Goal: Use online tool/utility: Utilize a website feature to perform a specific function

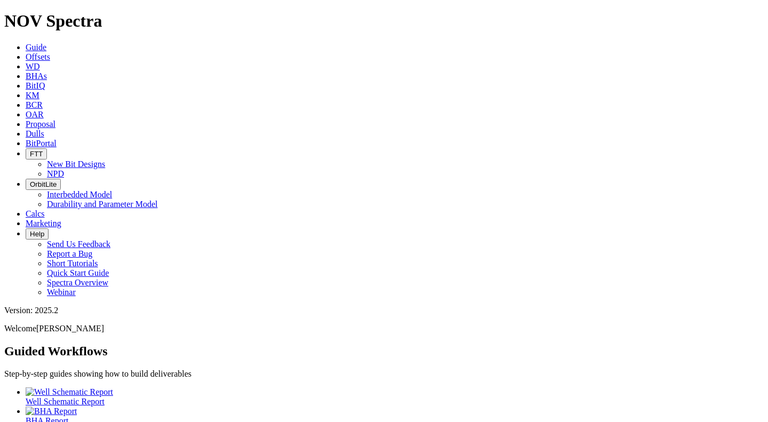
click at [26, 52] on icon at bounding box center [26, 56] width 0 height 9
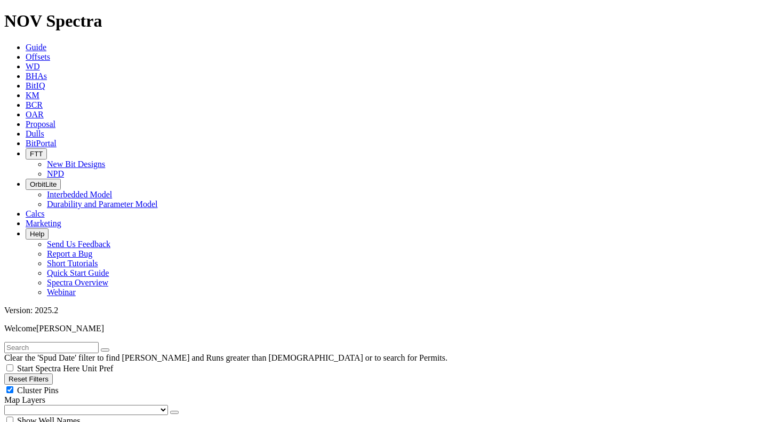
click at [45, 373] on button "Reset Filters" at bounding box center [28, 378] width 49 height 11
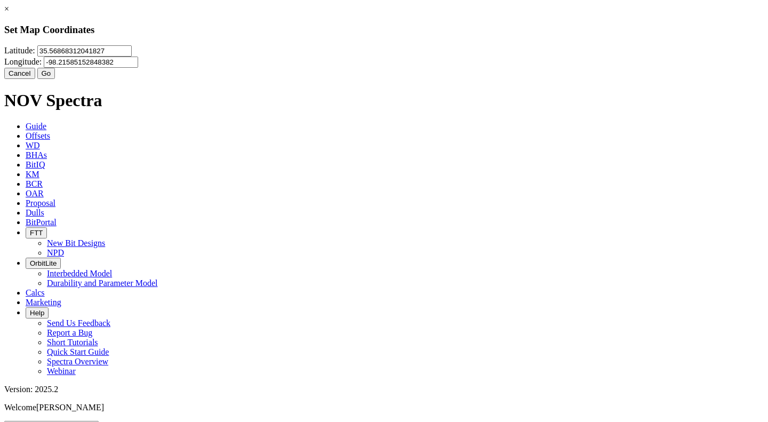
drag, startPoint x: 331, startPoint y: 71, endPoint x: 251, endPoint y: 81, distance: 80.5
click at [251, 68] on div "[GEOGRAPHIC_DATA]" at bounding box center [383, 56] width 759 height 22
type input "35.6114"
type input "-98.1264"
click at [55, 79] on button "Go" at bounding box center [46, 73] width 18 height 11
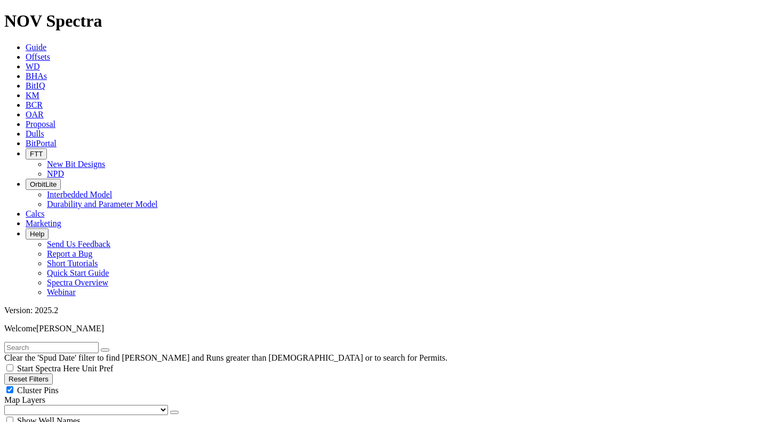
radio input "true"
radio input "false"
type input "15"
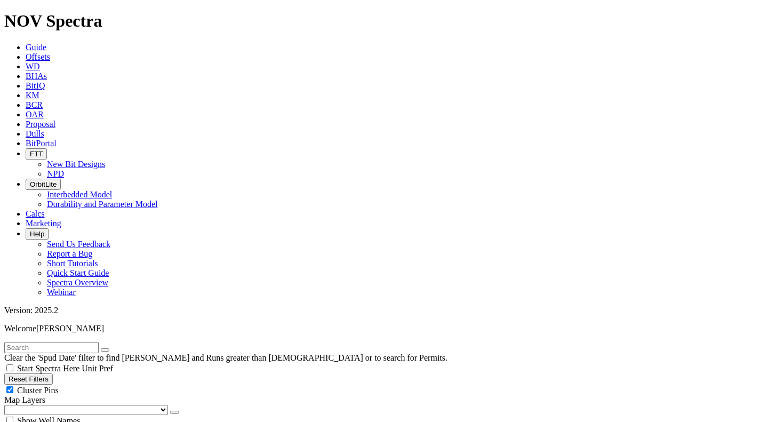
select select "12.25"
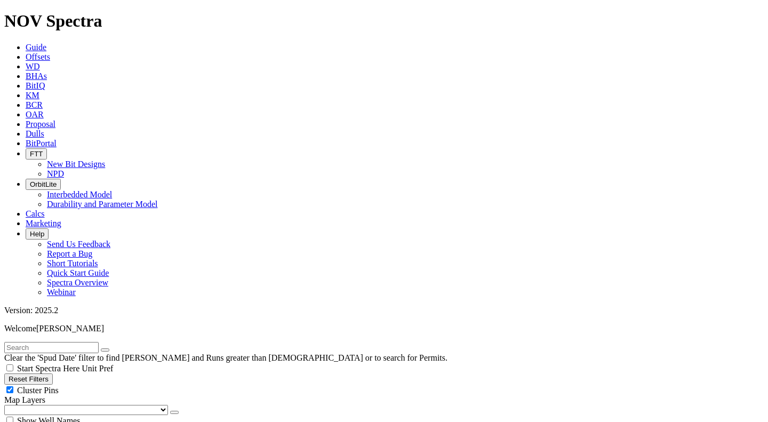
checkbox input "false"
select select "? number:12.25 ?"
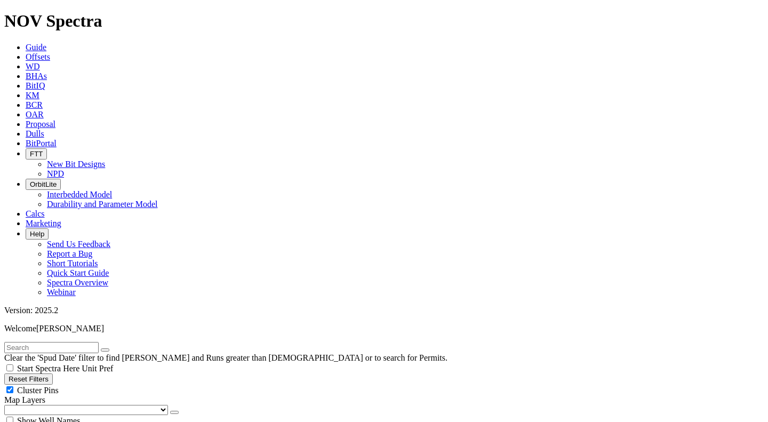
type input "6500"
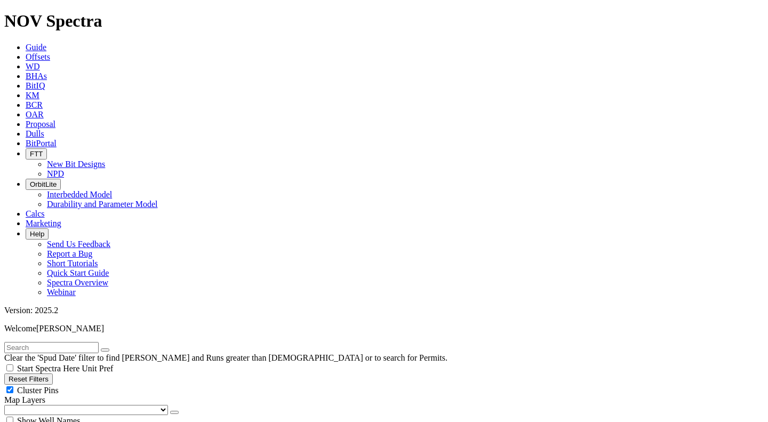
type input "2500"
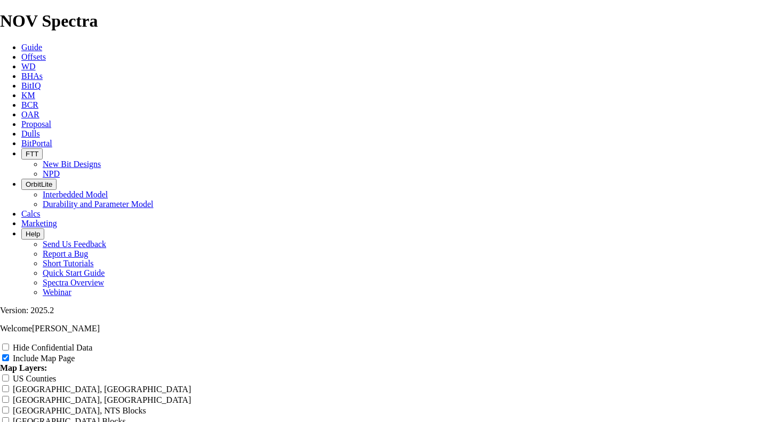
click at [9, 343] on input "Hide Confidential Data" at bounding box center [5, 346] width 7 height 7
checkbox input "false"
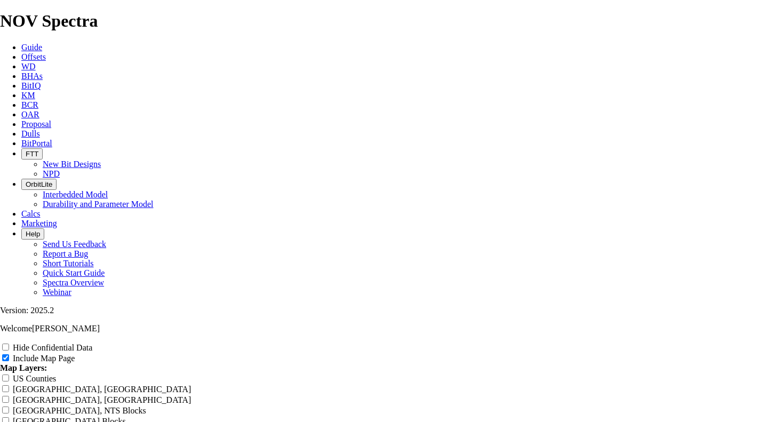
drag, startPoint x: 334, startPoint y: 46, endPoint x: 286, endPoint y: 39, distance: 48.6
type input "1 Offset Analysis Report"
type input "12 Offset Analysis Report"
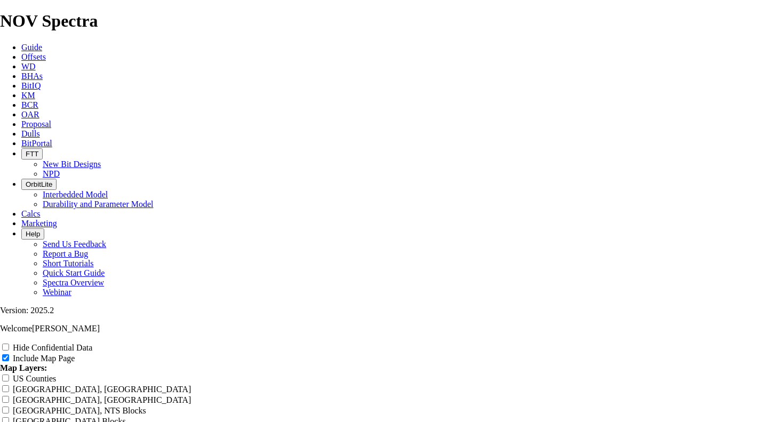
type input "12 Offset Analysis Report"
type input "12. Offset Analysis Report"
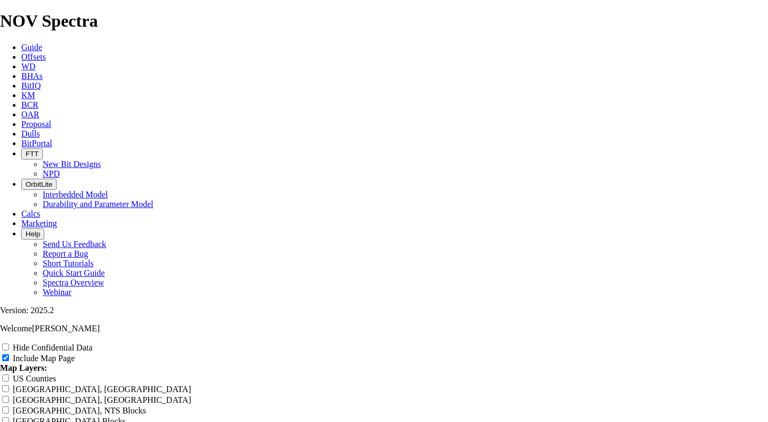
type input "12. Offset Analysis Report"
type input "12.2 Offset Analysis Report"
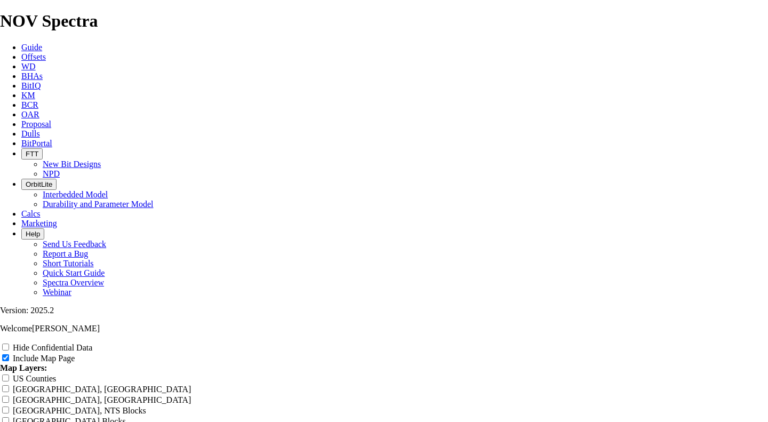
type input "12.2 Offset Analysis Report"
type input "12.25 Offset Analysis Report"
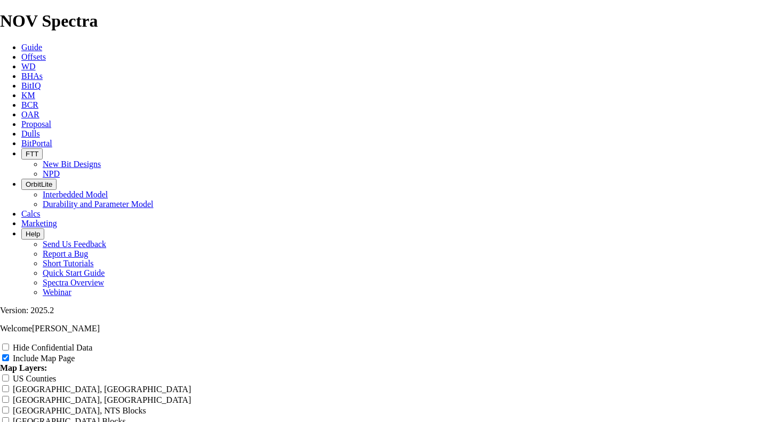
type input "12.25 Offset Analysis Report"
type input "12.25" Offset Analysis Report"
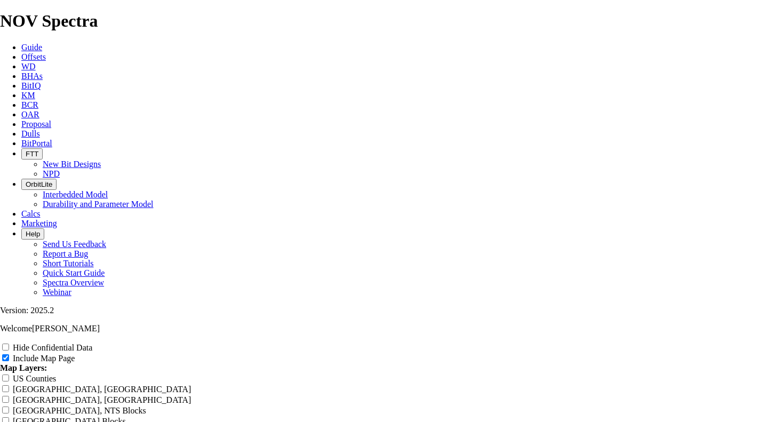
type input "12.25" Offset Analysis Report"
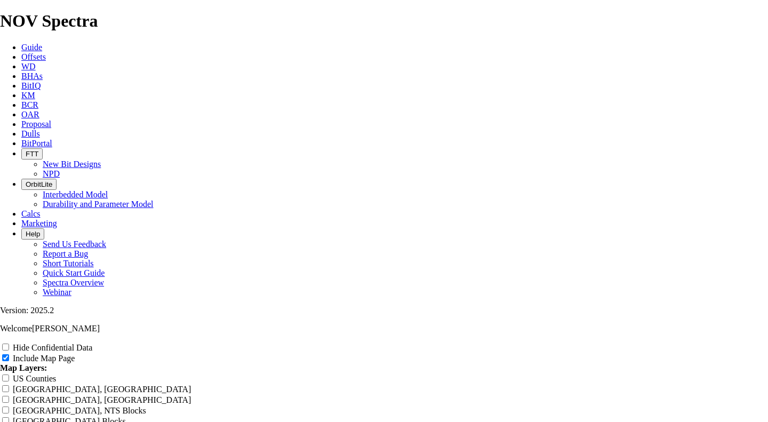
type input "12.25" Offset Analysis Report"
type input "12.25" 2 Offset Analysis Report"
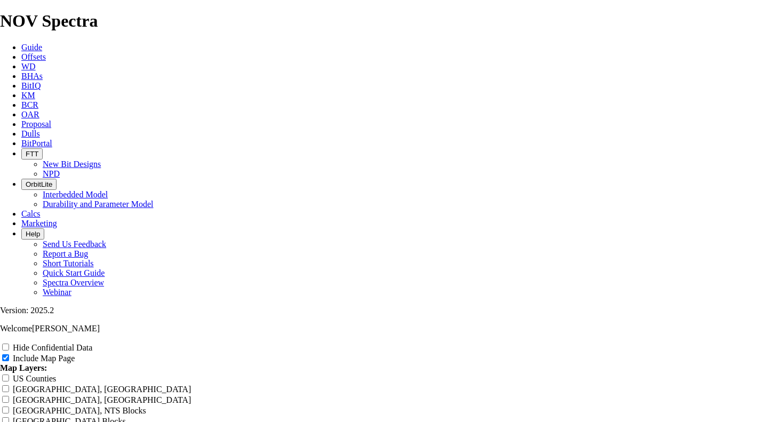
type input "12.25" 2 Offset Analysis Report"
type input "12.25" 2n Offset Analysis Report"
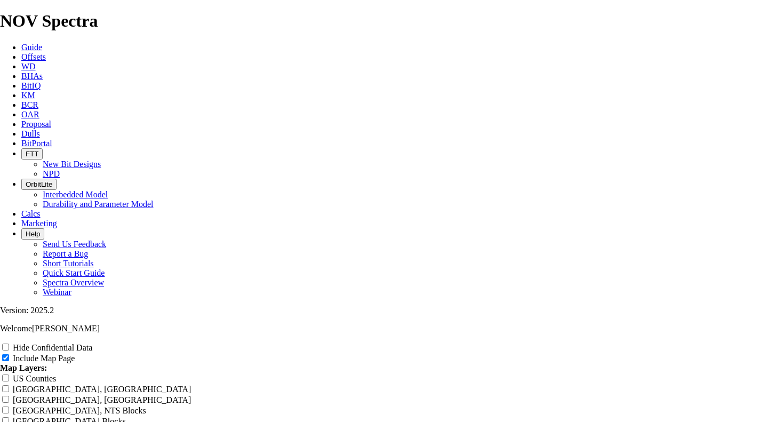
type input "12.25" 2n Offset Analysis Report"
type input "12.25" 2nd Offset Analysis Report"
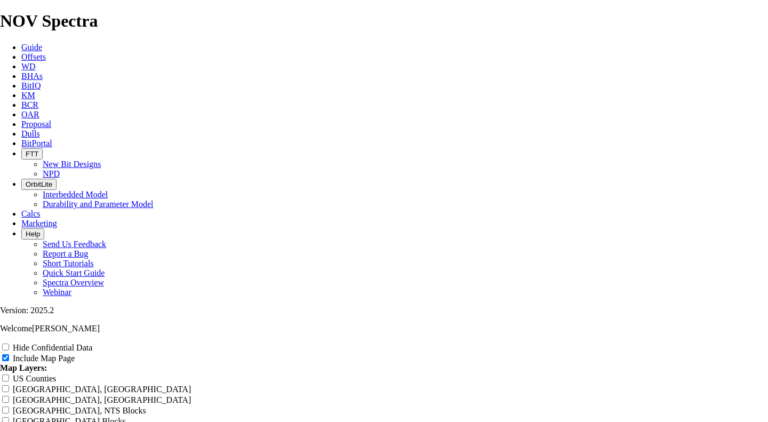
type input "12.25" 2nd Offset Analysis Report"
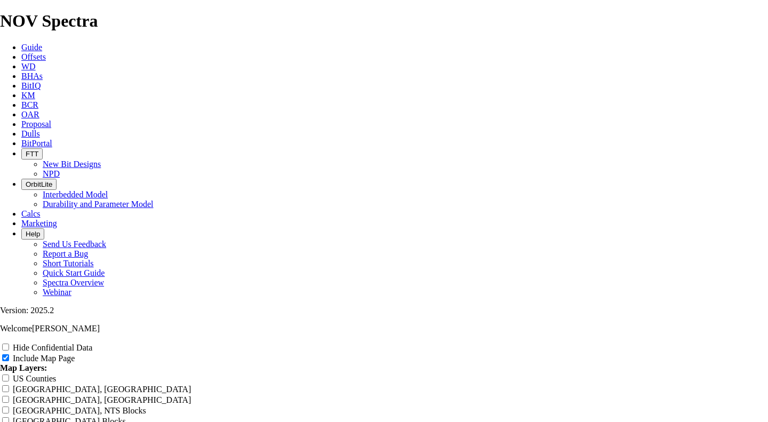
type input "12.25" 2nd Offset Analysis Report"
type input "12.25" 2nd B Offset Analysis Report"
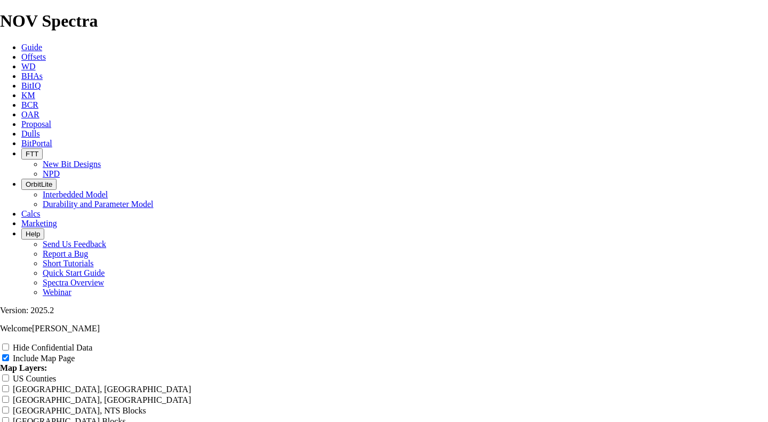
type input "12.25" 2nd B Offset Analysis Report"
type input "12.25" 2nd Bi Offset Analysis Report"
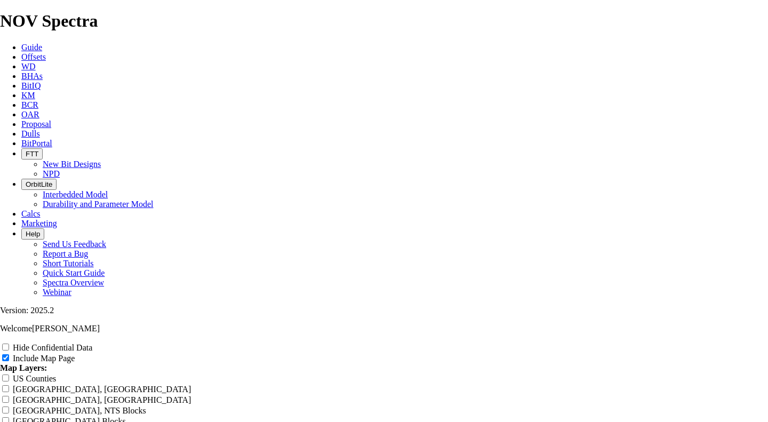
type input "12.25" 2nd Bi Offset Analysis Report"
type input "12.25" 2nd Bit Offset Analysis Report"
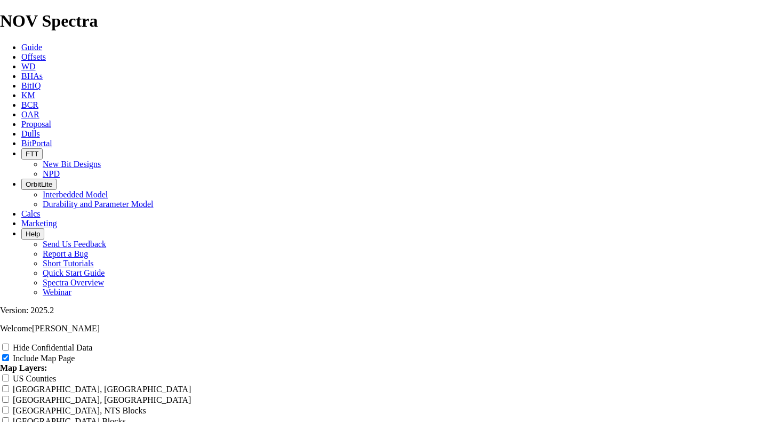
type input "12.25" 2nd Bit Offset Analysis Report"
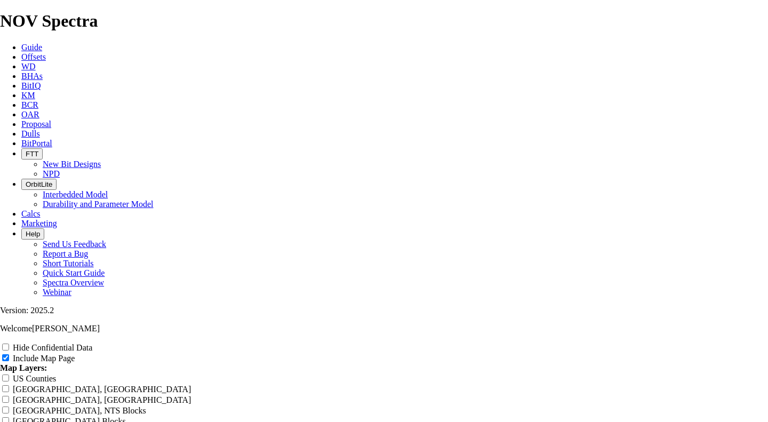
type input "12.25" 2nd Bit Offset Analysis Report"
type input "12.25" 2nd Bit - Offset Analysis Report"
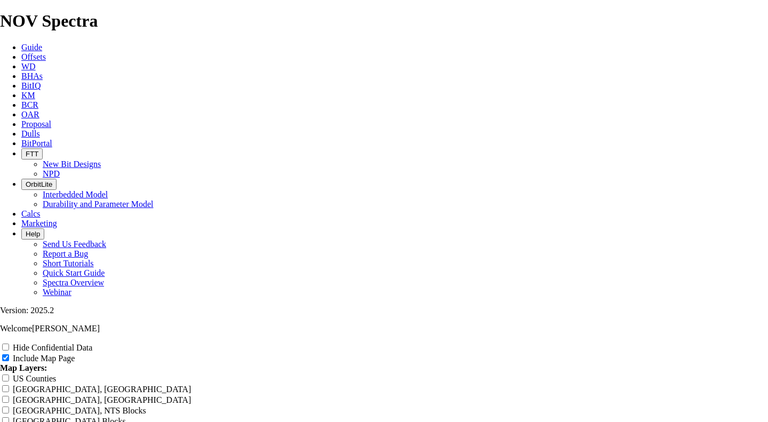
type input "12.25" 2nd Bit - Offset Analysis Report"
